Goal: Information Seeking & Learning: Learn about a topic

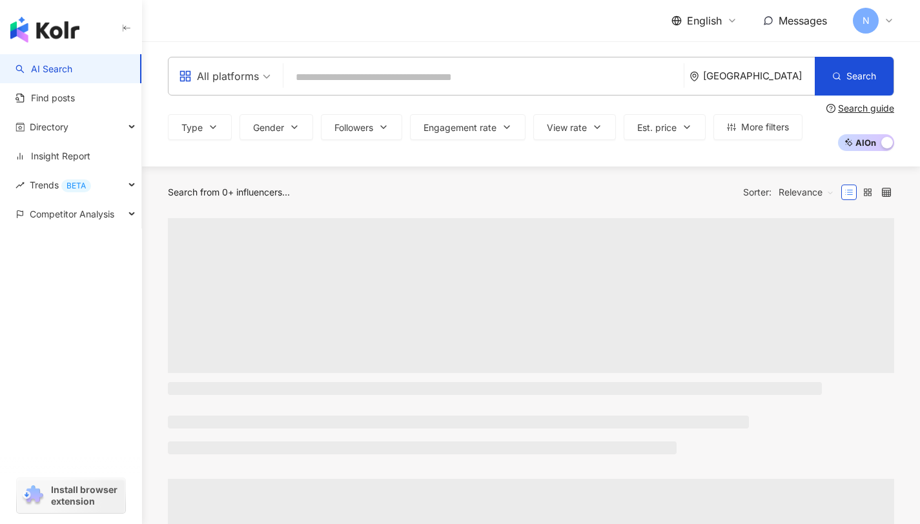
click at [368, 69] on input "search" at bounding box center [484, 77] width 390 height 25
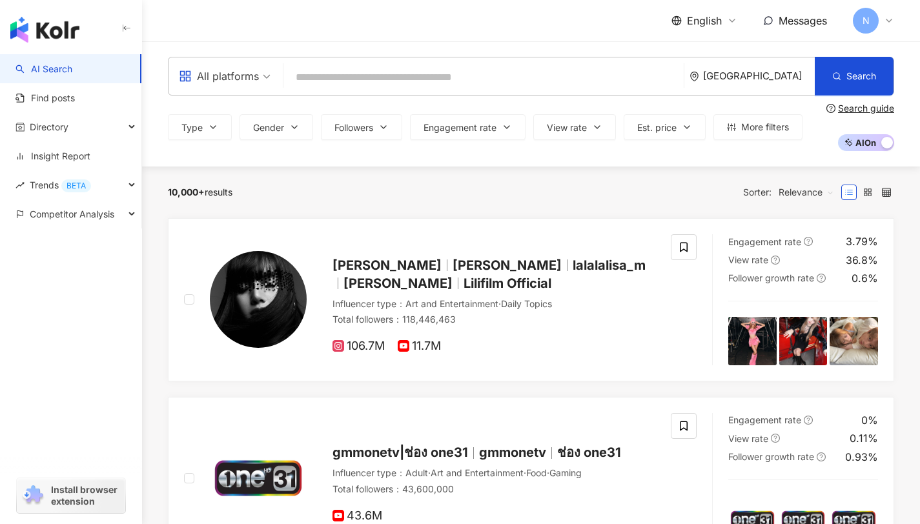
click at [270, 85] on div "All platforms" at bounding box center [225, 75] width 106 height 37
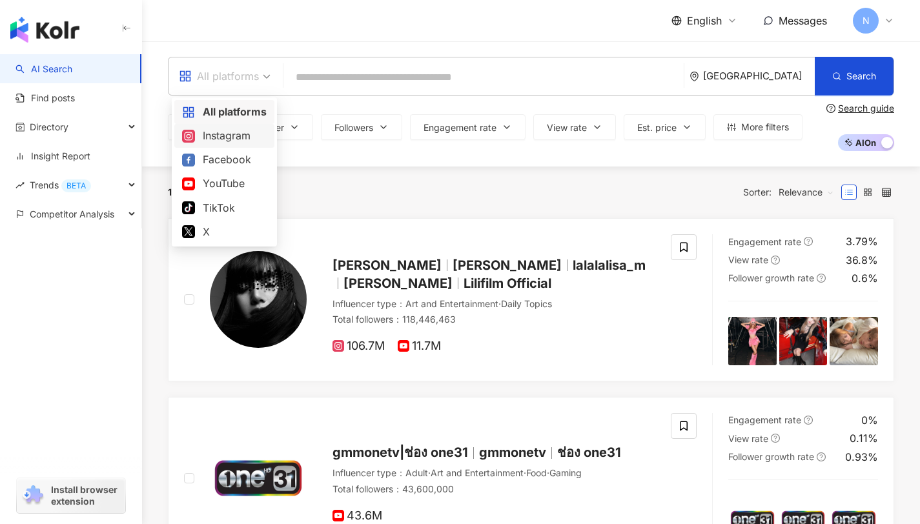
click at [241, 129] on div "Instagram" at bounding box center [224, 136] width 85 height 16
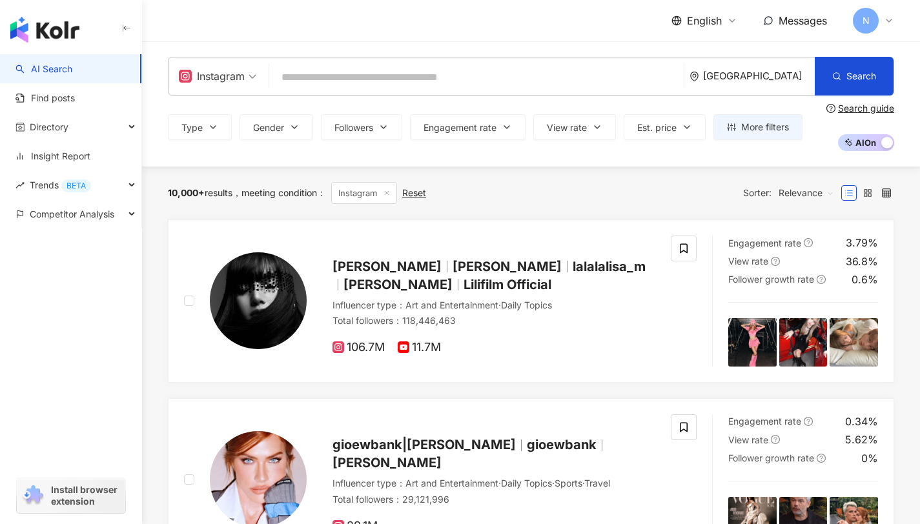
click at [555, 83] on input "search" at bounding box center [476, 77] width 404 height 25
click at [778, 81] on div "Thailand" at bounding box center [759, 75] width 112 height 11
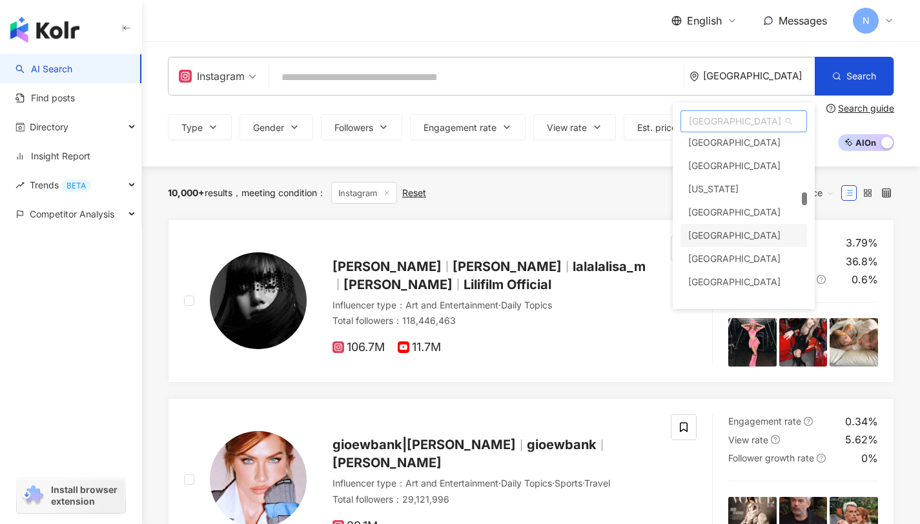
scroll to position [2532, 0]
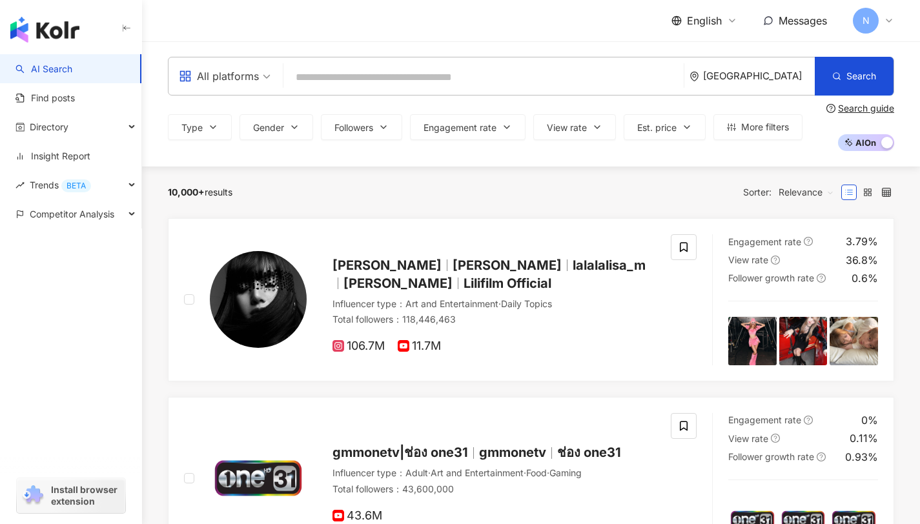
click at [322, 85] on input "search" at bounding box center [484, 77] width 390 height 25
click at [699, 76] on icon "environment" at bounding box center [695, 77] width 10 height 10
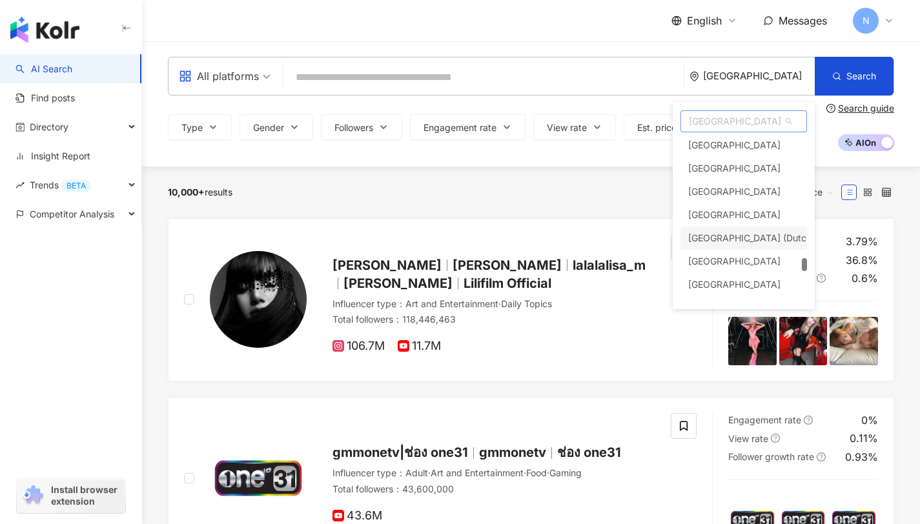
scroll to position [4763, 0]
click at [733, 117] on span "Thailand" at bounding box center [743, 121] width 125 height 21
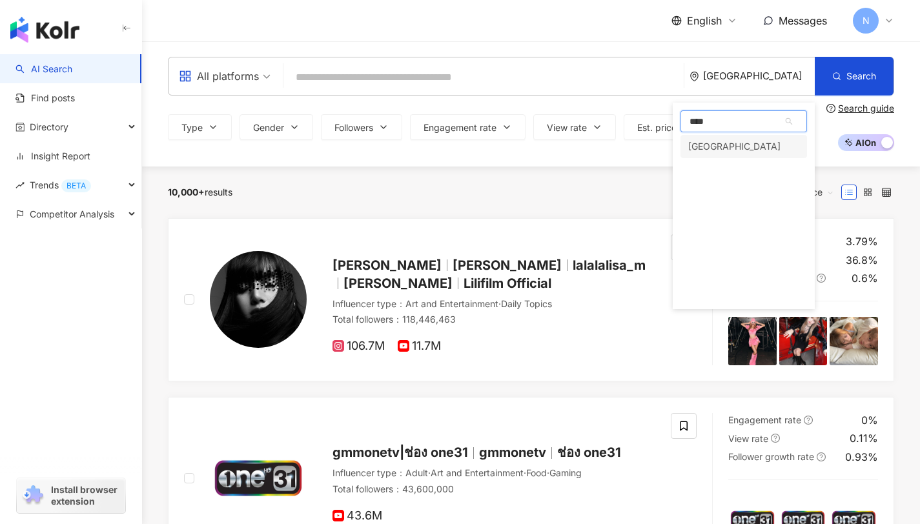
type input "*****"
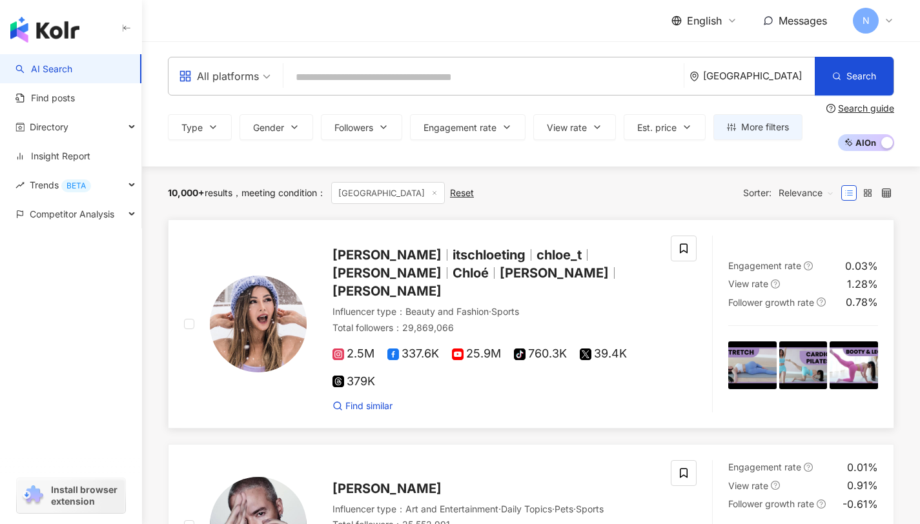
click at [345, 347] on span "2.5M" at bounding box center [354, 354] width 42 height 14
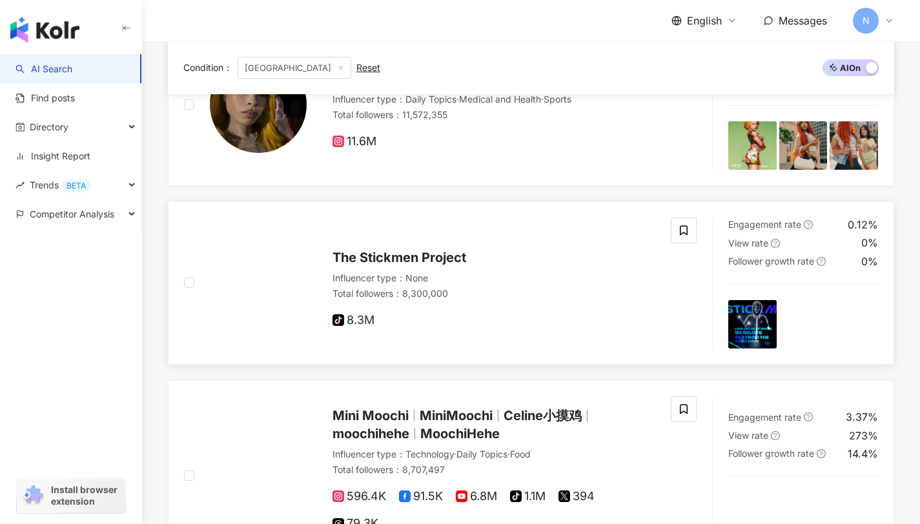
scroll to position [1003, 0]
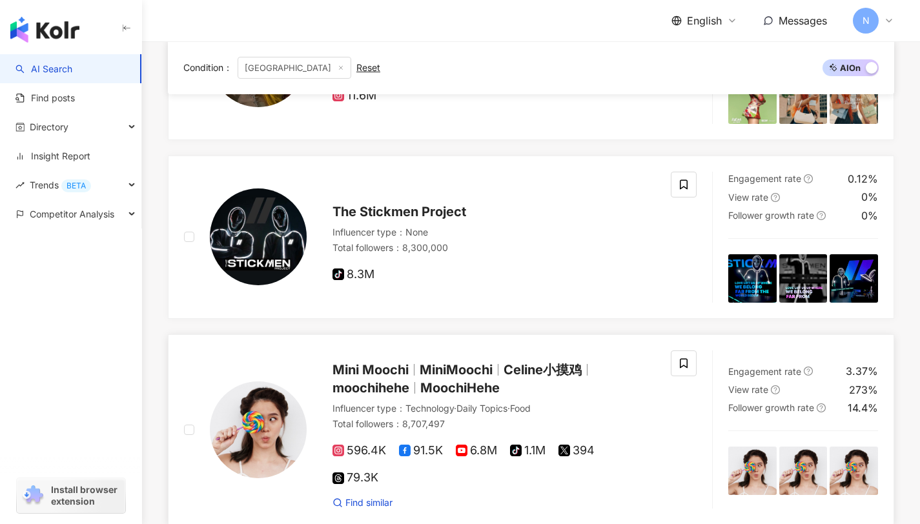
click at [482, 362] on span "MiniMoochi" at bounding box center [456, 369] width 73 height 15
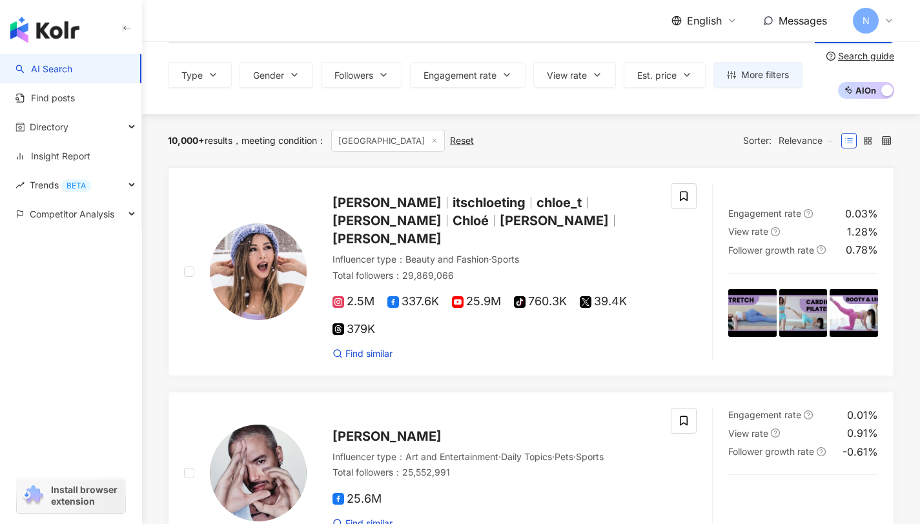
scroll to position [0, 0]
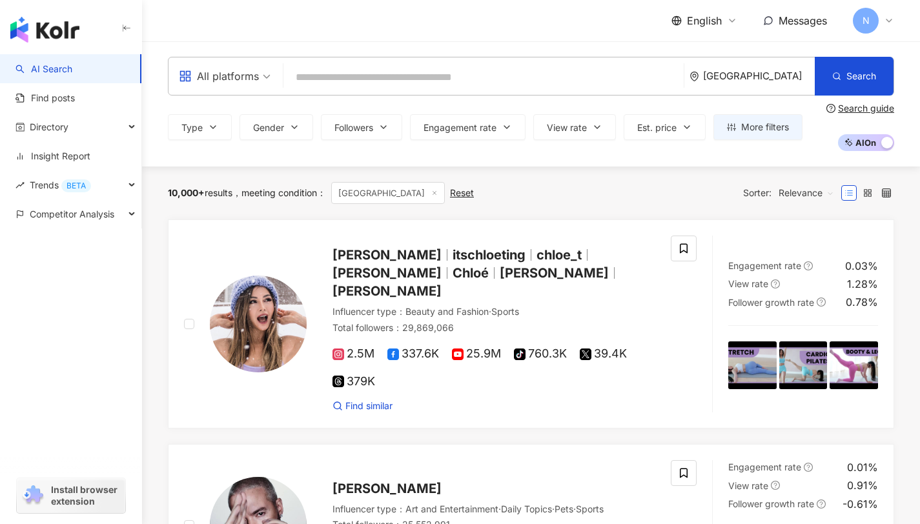
click at [479, 74] on input "search" at bounding box center [484, 77] width 390 height 25
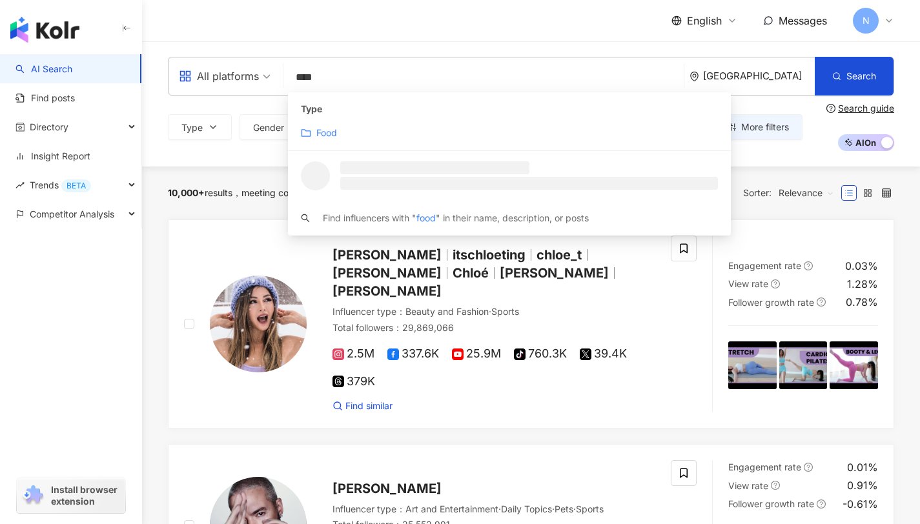
click at [471, 128] on div "Food" at bounding box center [509, 133] width 417 height 14
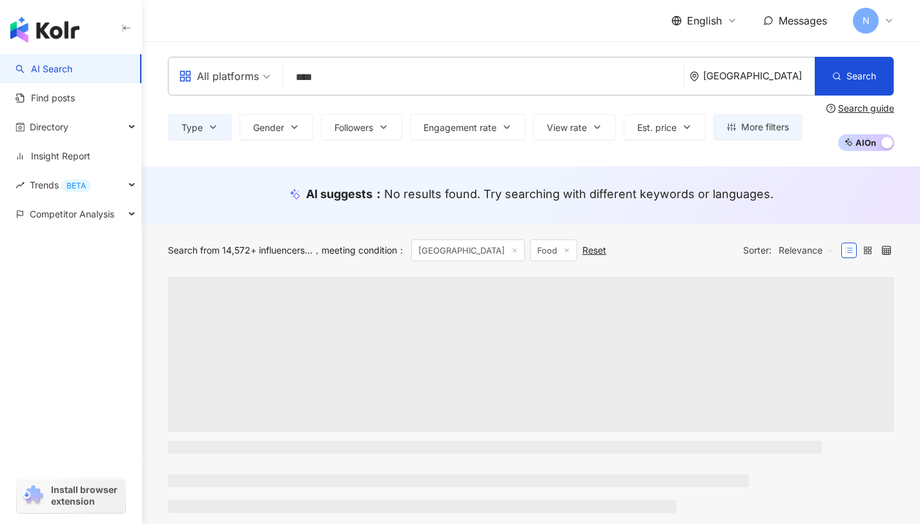
click at [464, 81] on input "****" at bounding box center [484, 77] width 390 height 25
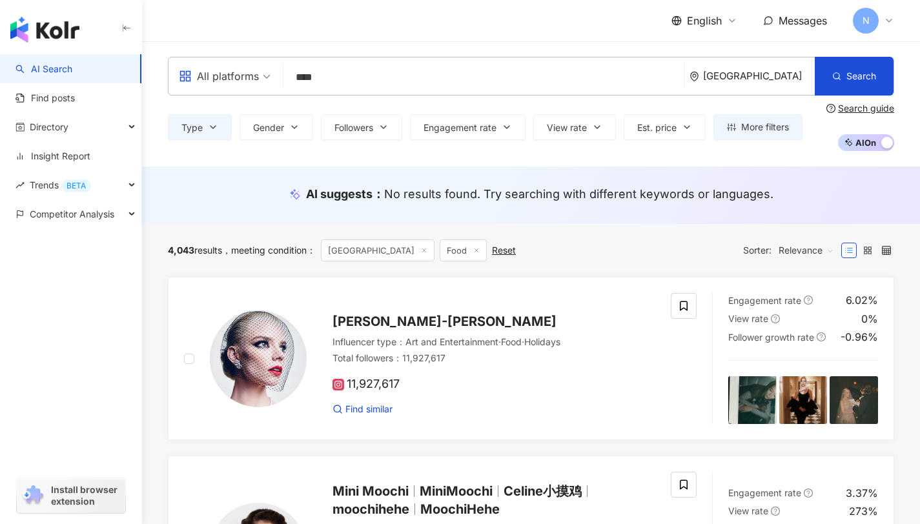
click at [464, 80] on input "****" at bounding box center [484, 77] width 390 height 25
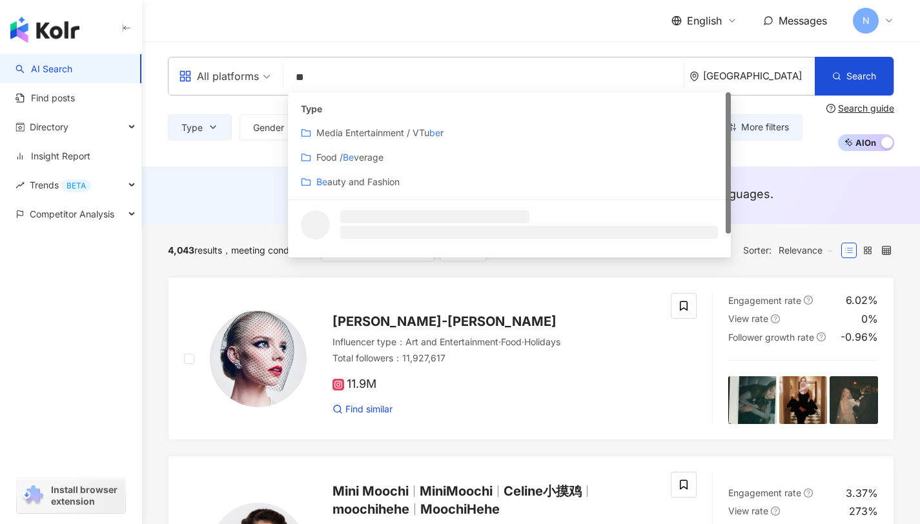
type input "*"
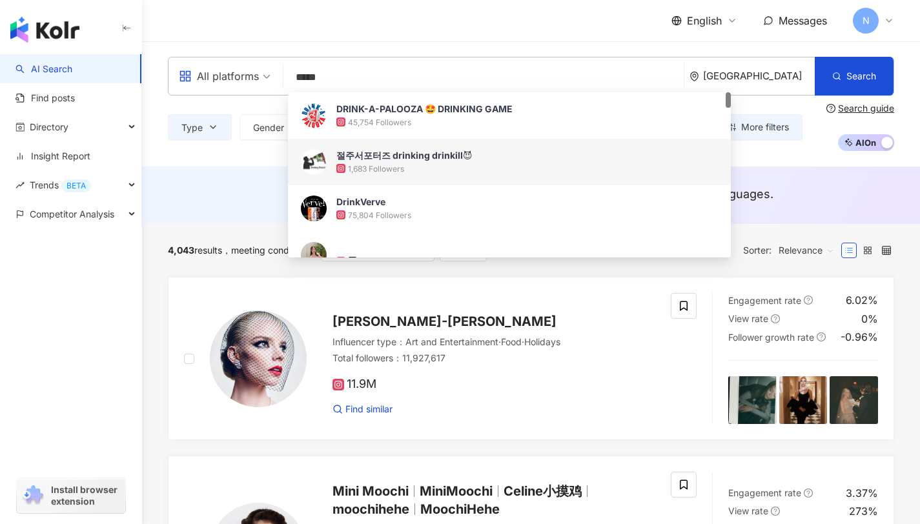
type input "*****"
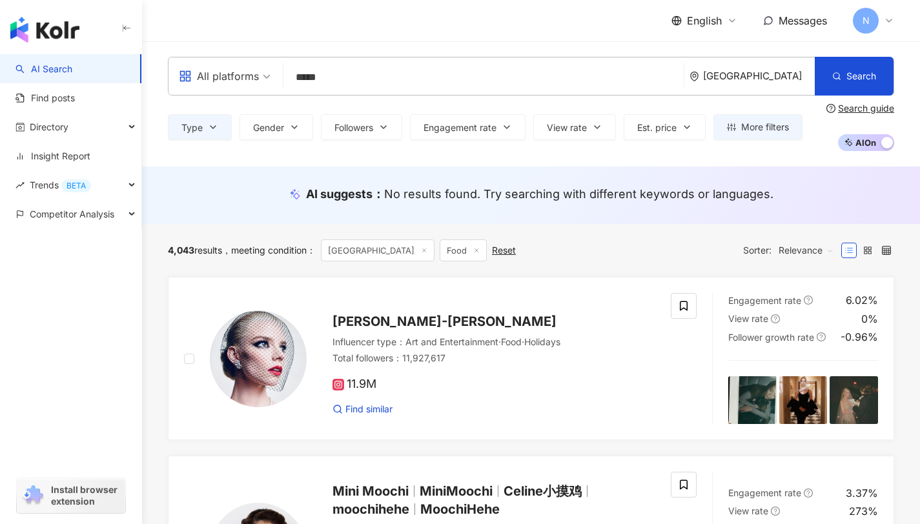
click at [170, 154] on div "All platforms drink ***** Singapore Search cb91d6ea-2214-4550-bd8b-fc080dd9ab79…" at bounding box center [531, 103] width 778 height 125
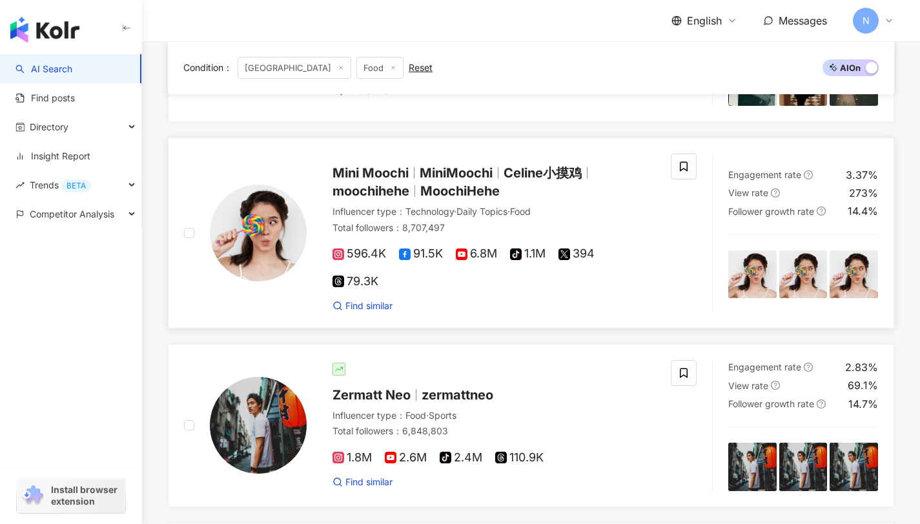
scroll to position [320, 0]
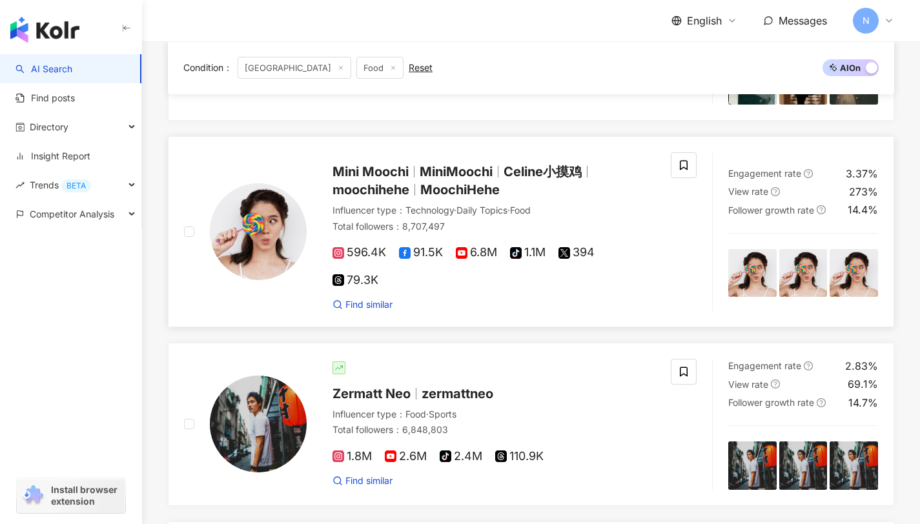
click at [380, 166] on span "Mini Moochi" at bounding box center [371, 171] width 76 height 15
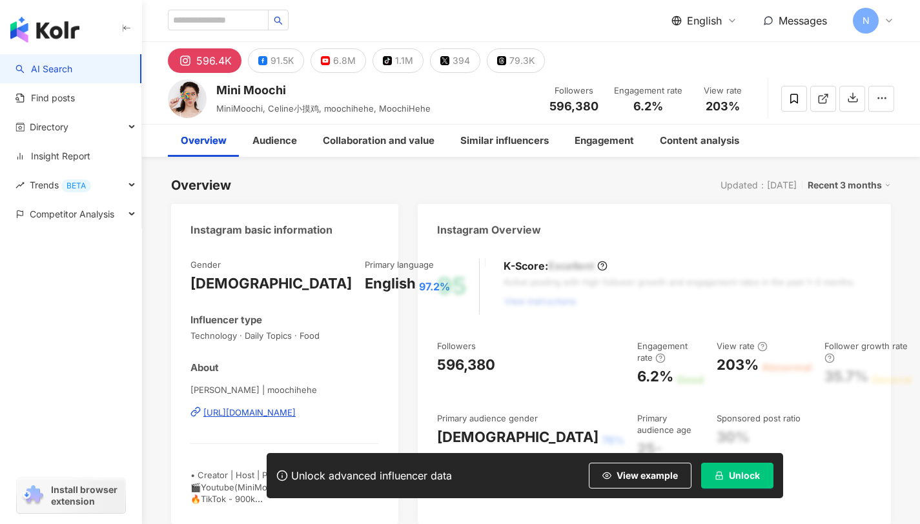
click at [343, 388] on span "[PERSON_NAME] | moochihehe" at bounding box center [284, 390] width 189 height 12
click at [342, 395] on div "[PERSON_NAME] | moochihehe [URL][DOMAIN_NAME]" at bounding box center [284, 422] width 189 height 76
click at [274, 407] on div "[URL][DOMAIN_NAME]" at bounding box center [249, 413] width 92 height 12
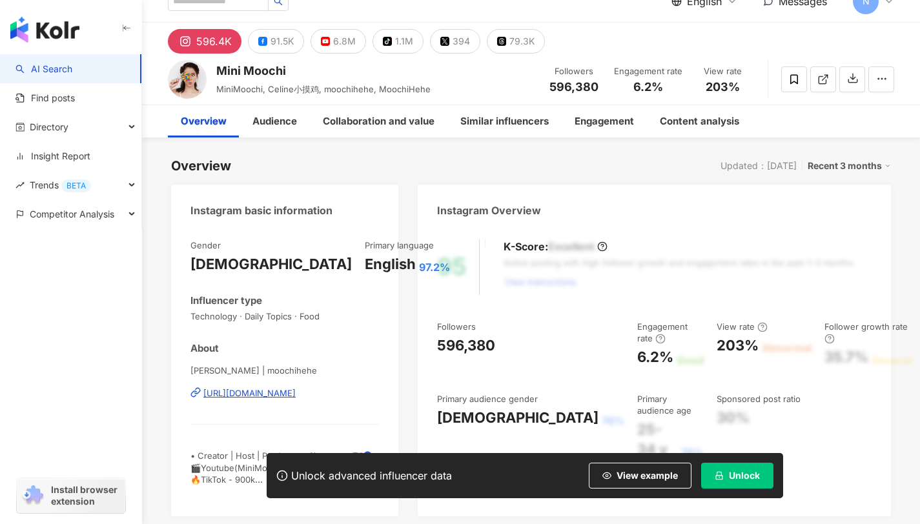
click at [738, 494] on div "Unlock advanced influencer data View example Unlock" at bounding box center [525, 475] width 517 height 45
click at [740, 482] on button "Unlock" at bounding box center [737, 476] width 72 height 26
